Goal: Information Seeking & Learning: Understand process/instructions

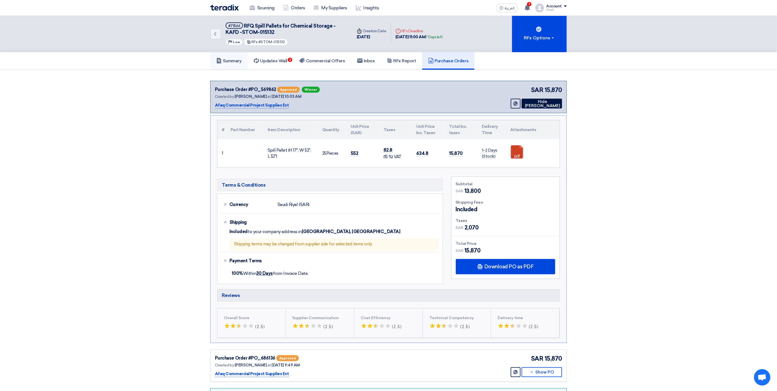
click at [232, 58] on h5 "Summary" at bounding box center [228, 60] width 25 height 5
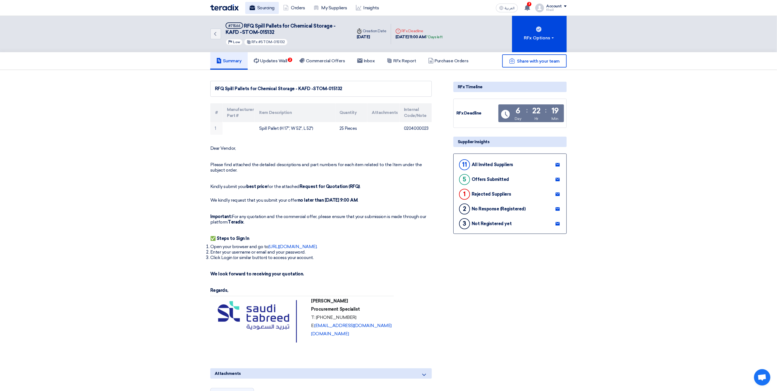
click at [267, 10] on link "Sourcing" at bounding box center [262, 8] width 34 height 12
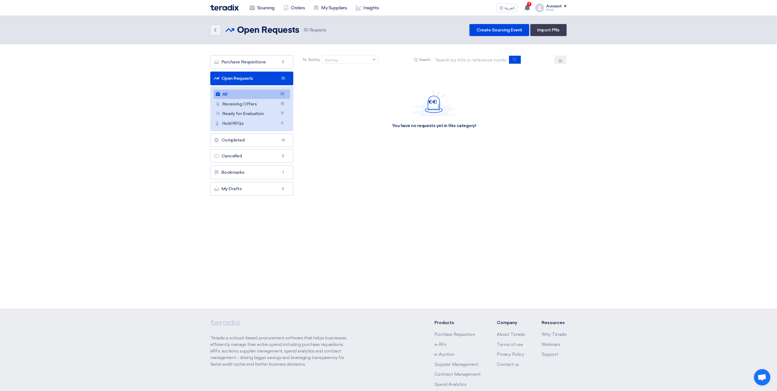
click at [270, 80] on link "Open Requests Open Requests 30" at bounding box center [251, 79] width 83 height 14
click at [275, 94] on link "All All 30" at bounding box center [252, 94] width 76 height 9
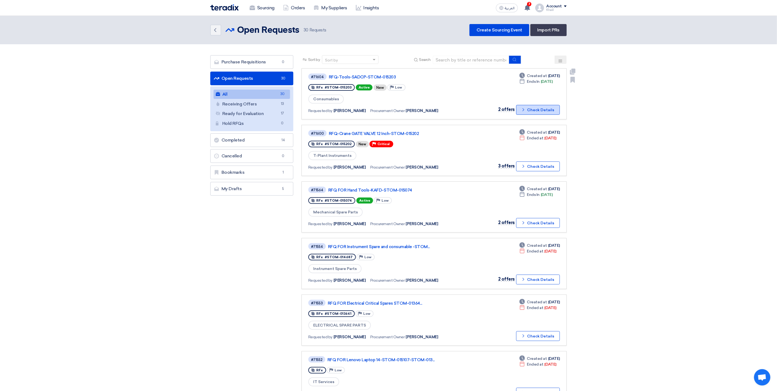
click at [521, 111] on button "Check details Check Details" at bounding box center [538, 110] width 44 height 10
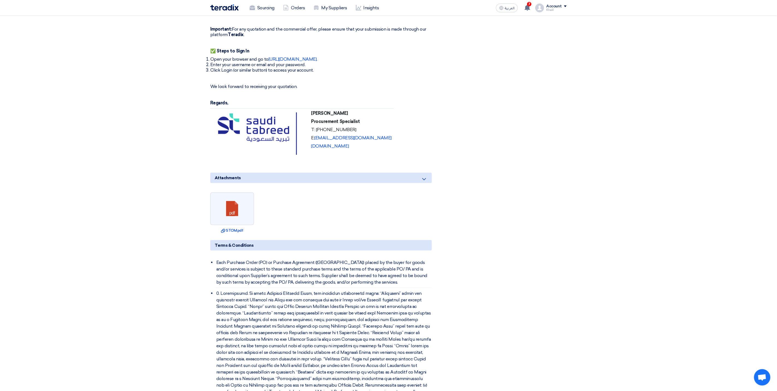
scroll to position [369, 0]
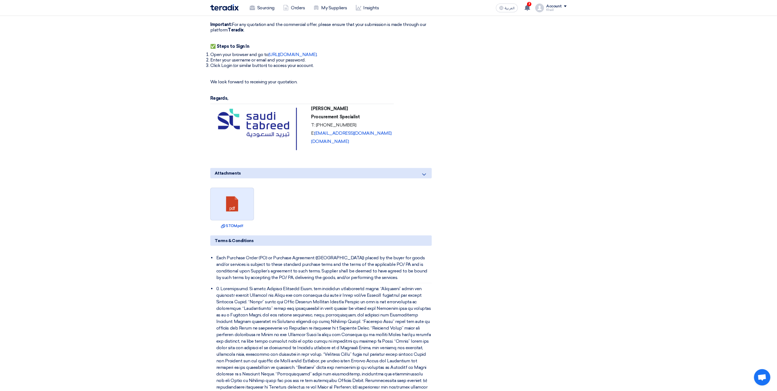
click at [244, 195] on link at bounding box center [233, 204] width 44 height 33
